Goal: Task Accomplishment & Management: Use online tool/utility

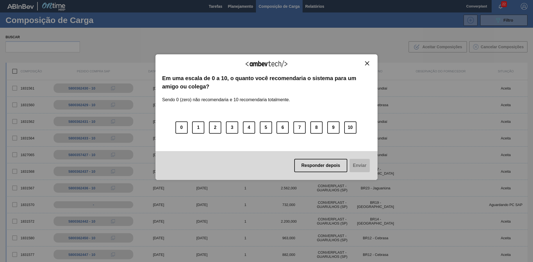
click at [369, 65] on img "Close" at bounding box center [367, 63] width 4 height 4
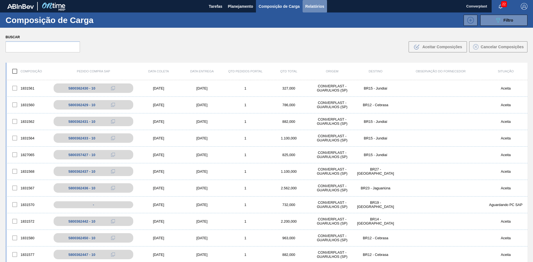
click at [312, 5] on span "Relatórios" at bounding box center [314, 6] width 19 height 7
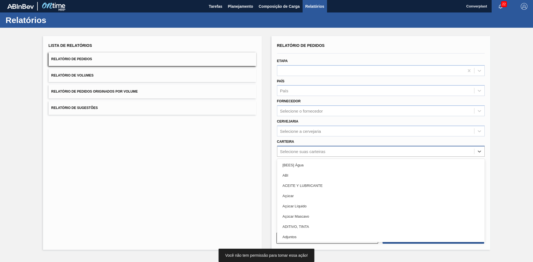
click at [312, 155] on div "Selecione suas carteiras" at bounding box center [375, 151] width 197 height 8
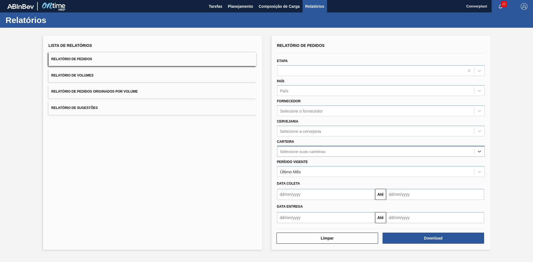
click at [312, 155] on div "Selecione suas carteiras" at bounding box center [375, 151] width 197 height 8
click at [306, 194] on input "text" at bounding box center [326, 194] width 98 height 11
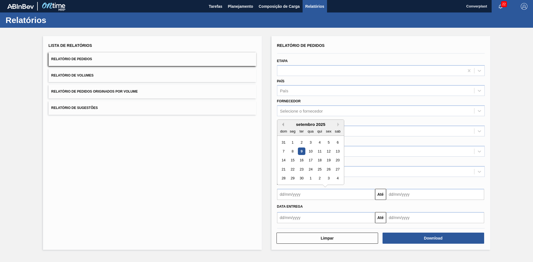
click at [282, 126] on button "Previous Month" at bounding box center [282, 125] width 4 height 4
click at [318, 143] on div "1" at bounding box center [318, 142] width 7 height 7
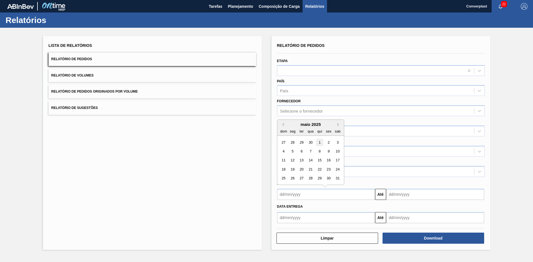
type input "[DATE]"
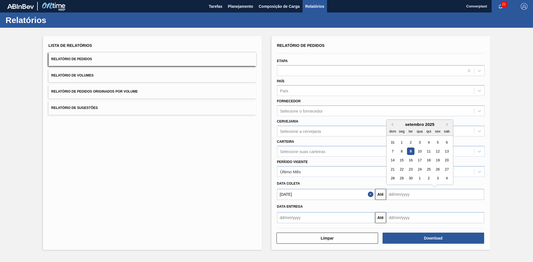
click at [405, 193] on input "text" at bounding box center [435, 194] width 98 height 11
click at [447, 127] on div "setembro 2025" at bounding box center [419, 124] width 67 height 5
click at [447, 125] on button "Next Month" at bounding box center [448, 125] width 4 height 4
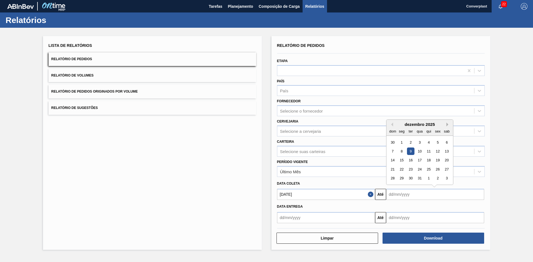
click at [447, 125] on button "Next Month" at bounding box center [448, 125] width 4 height 4
click at [449, 169] on div "28" at bounding box center [446, 169] width 7 height 7
type input "[DATE]"
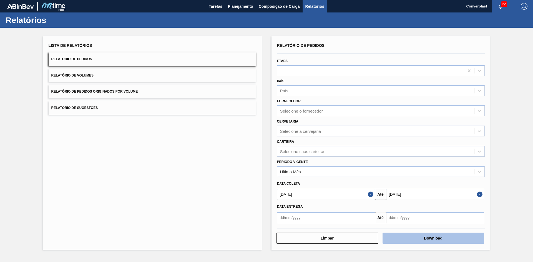
click at [415, 238] on button "Download" at bounding box center [433, 238] width 102 height 11
